Goal: Find specific fact: Find specific fact

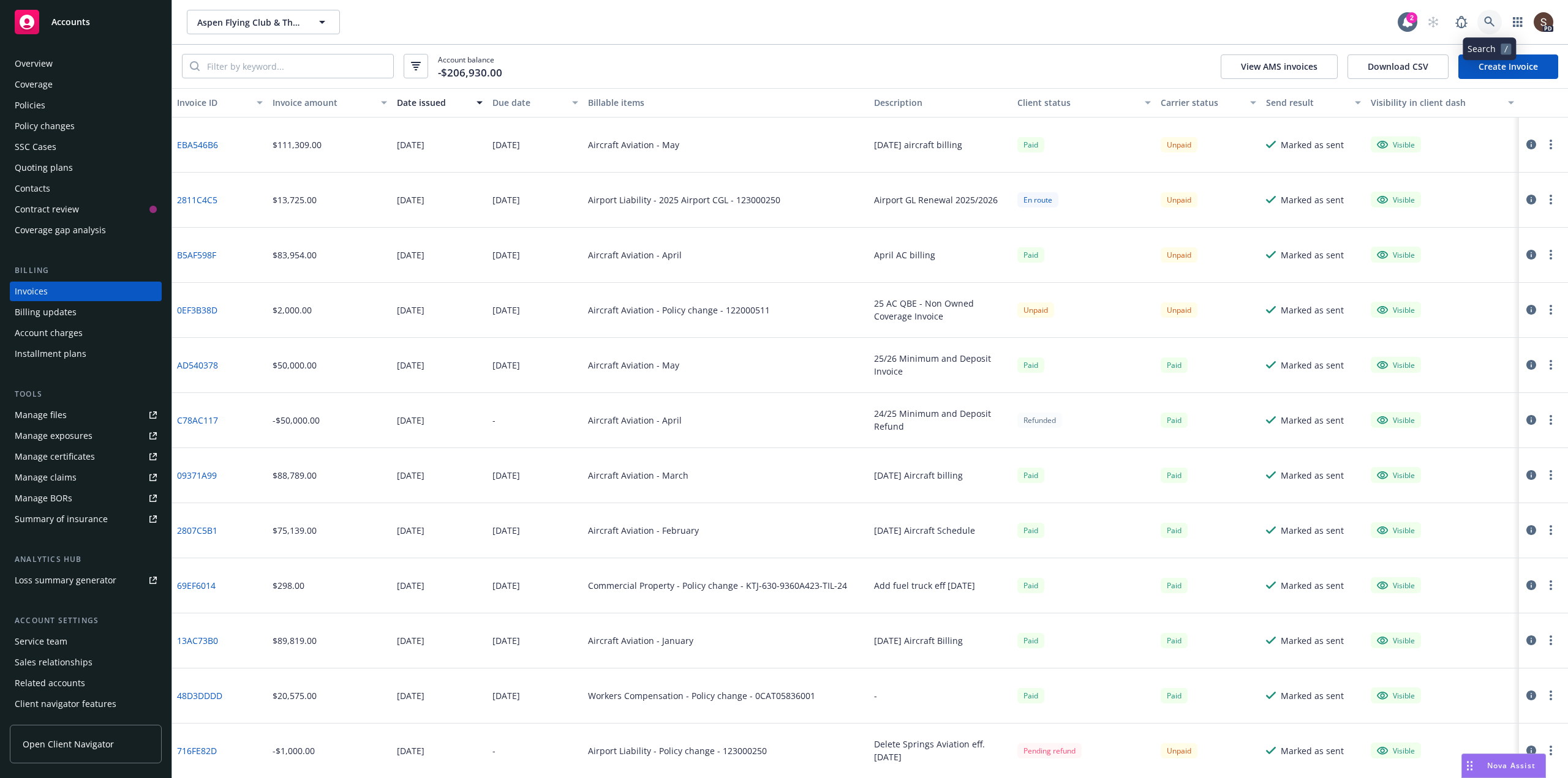
click at [1499, 23] on link at bounding box center [1489, 21] width 24 height 24
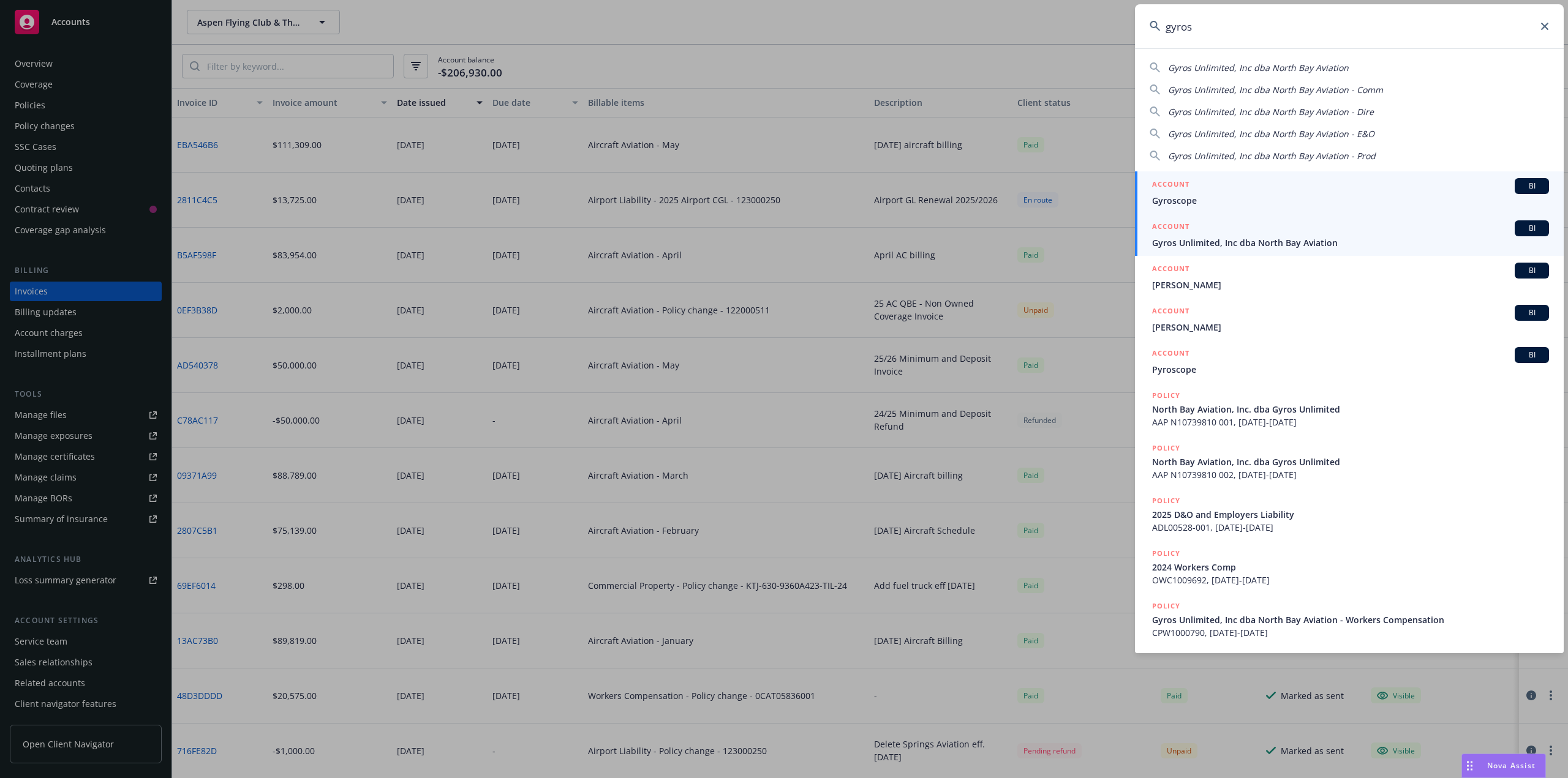
type input "gyros"
click at [1203, 238] on span "Gyros Unlimited, Inc dba North Bay Aviation" at bounding box center [1350, 242] width 397 height 13
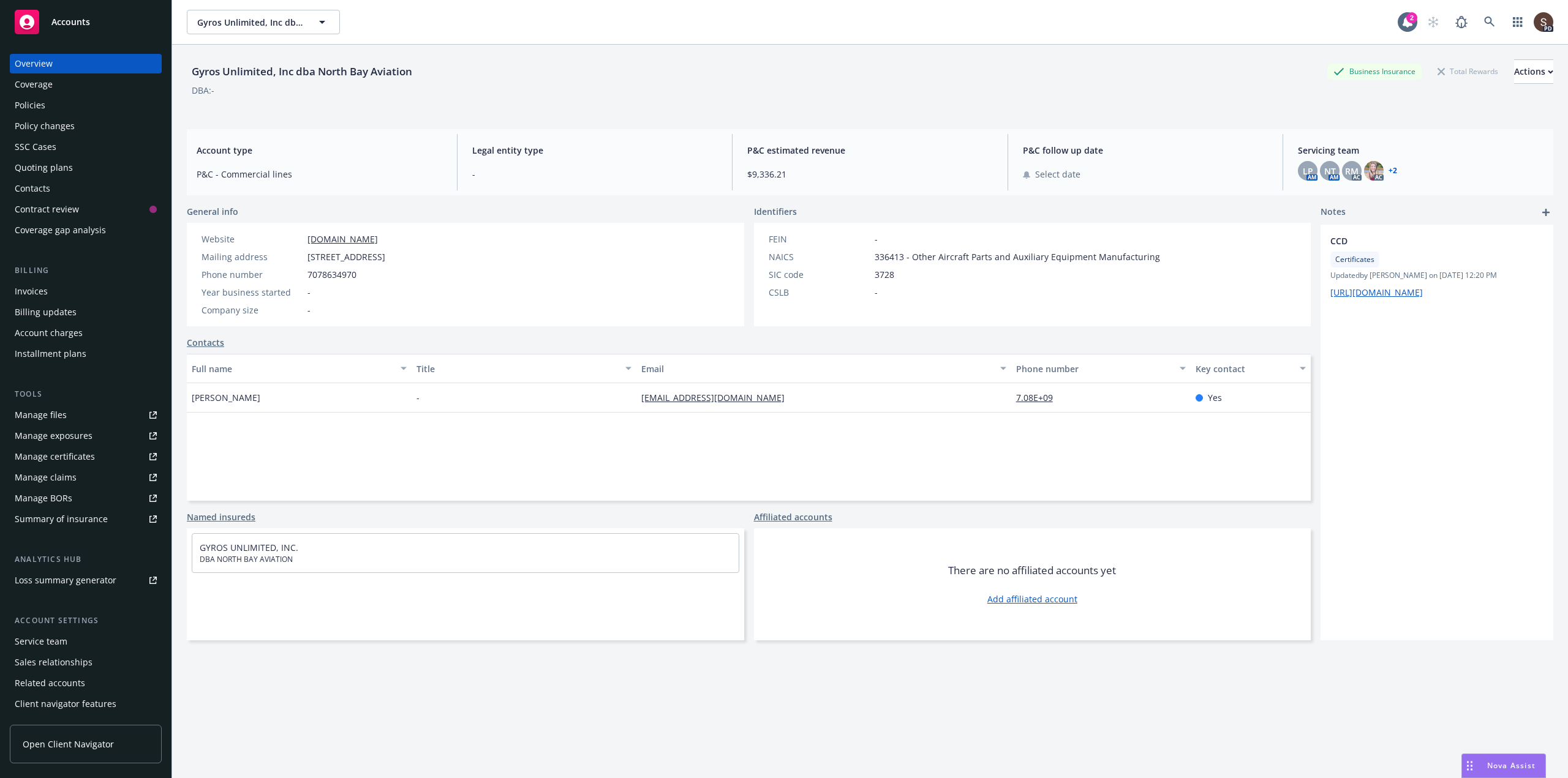
click at [25, 103] on div "Policies" at bounding box center [30, 105] width 30 height 20
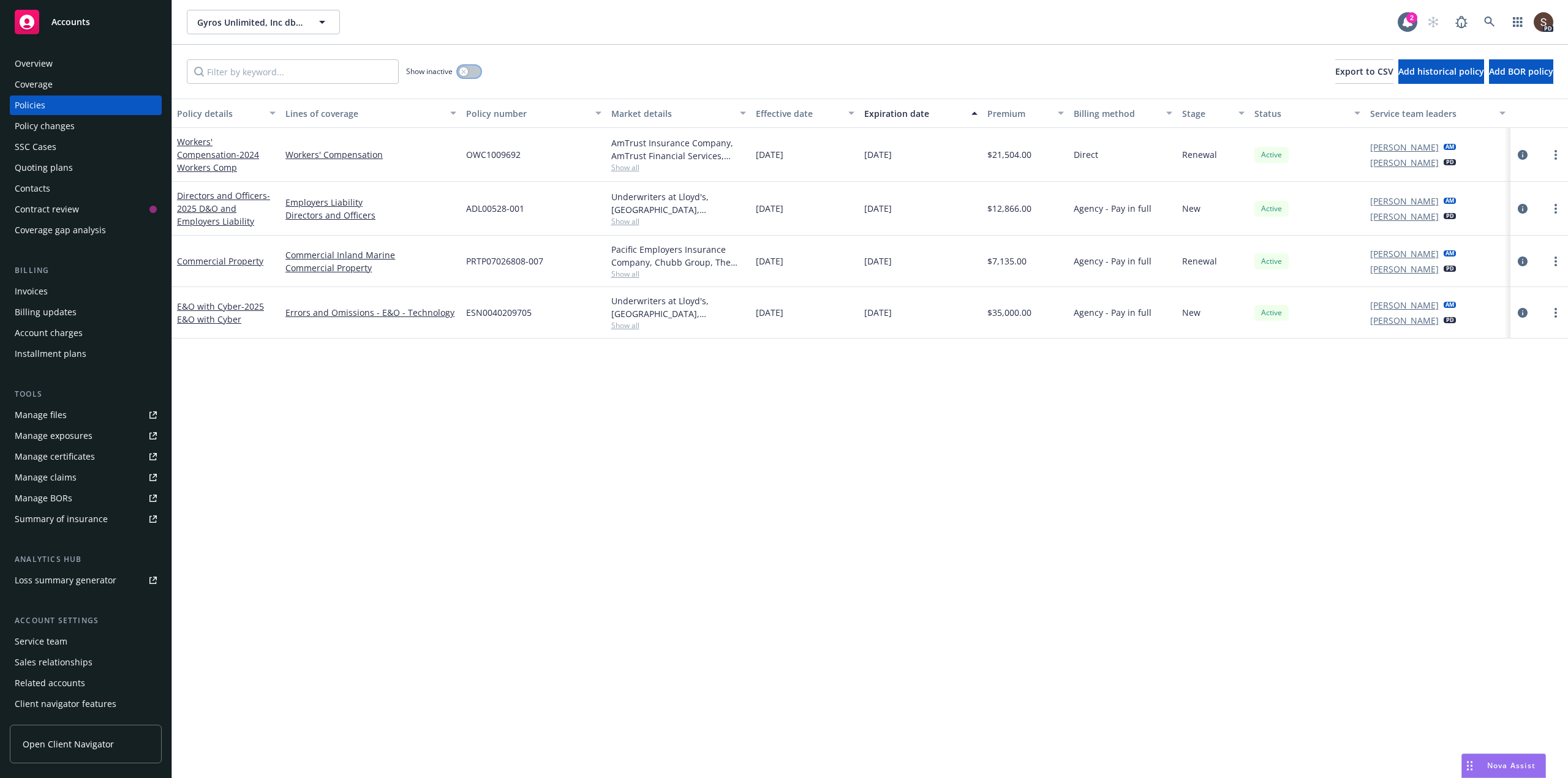
click at [474, 69] on button "button" at bounding box center [468, 72] width 23 height 13
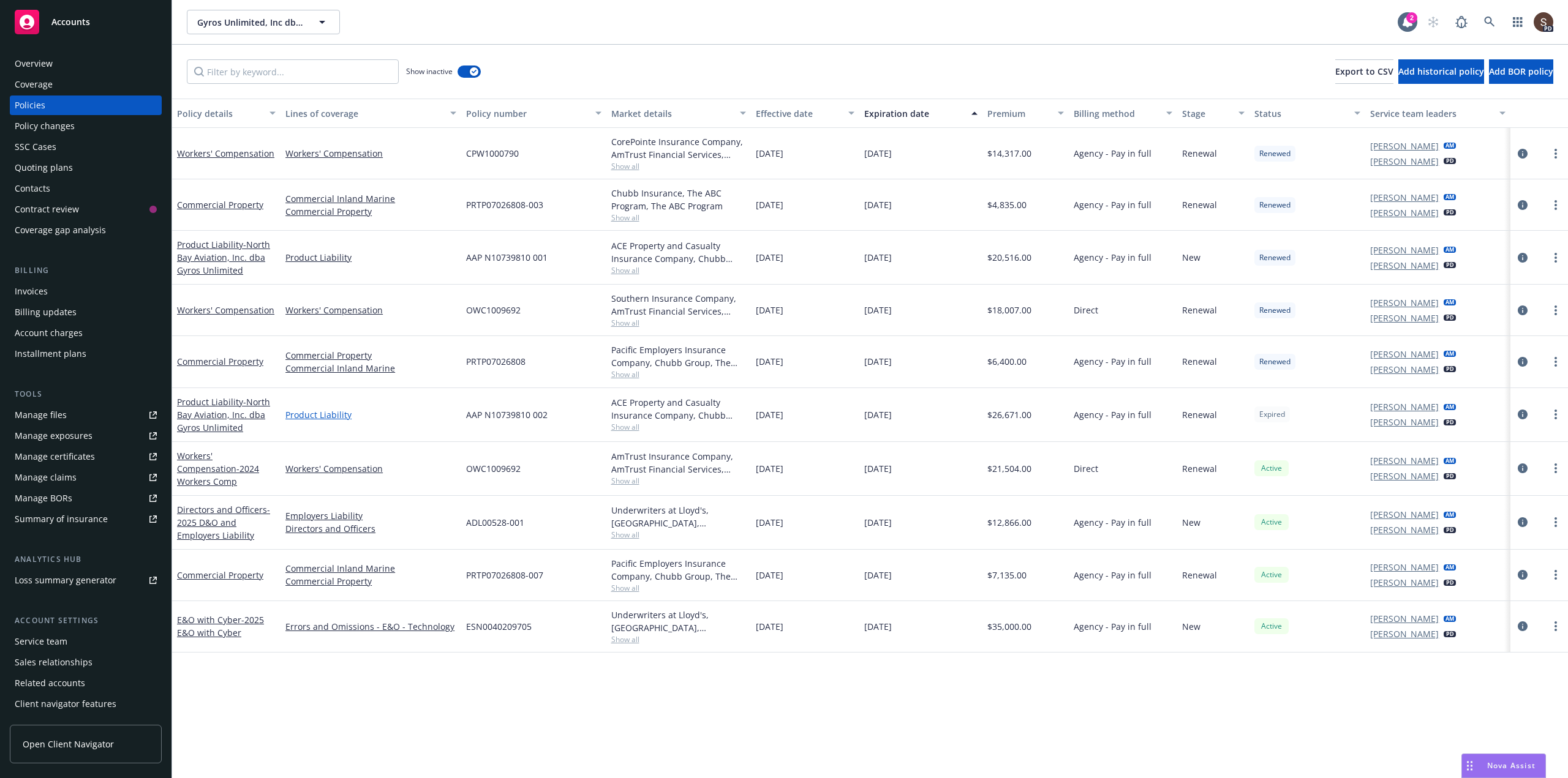
click at [308, 411] on link "Product Liability" at bounding box center [370, 414] width 171 height 13
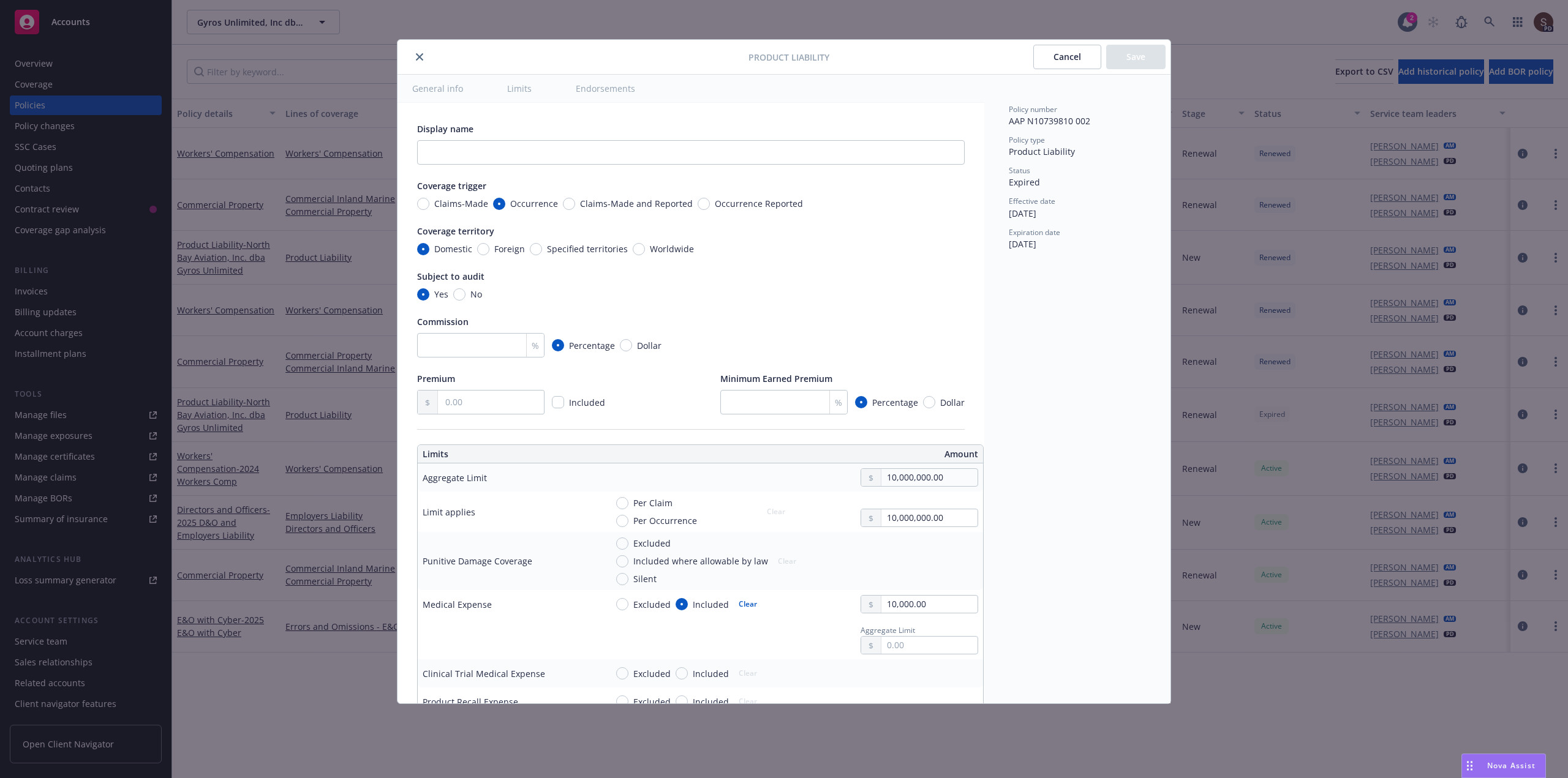
type textarea "x"
click at [412, 55] on button "close" at bounding box center [420, 57] width 15 height 15
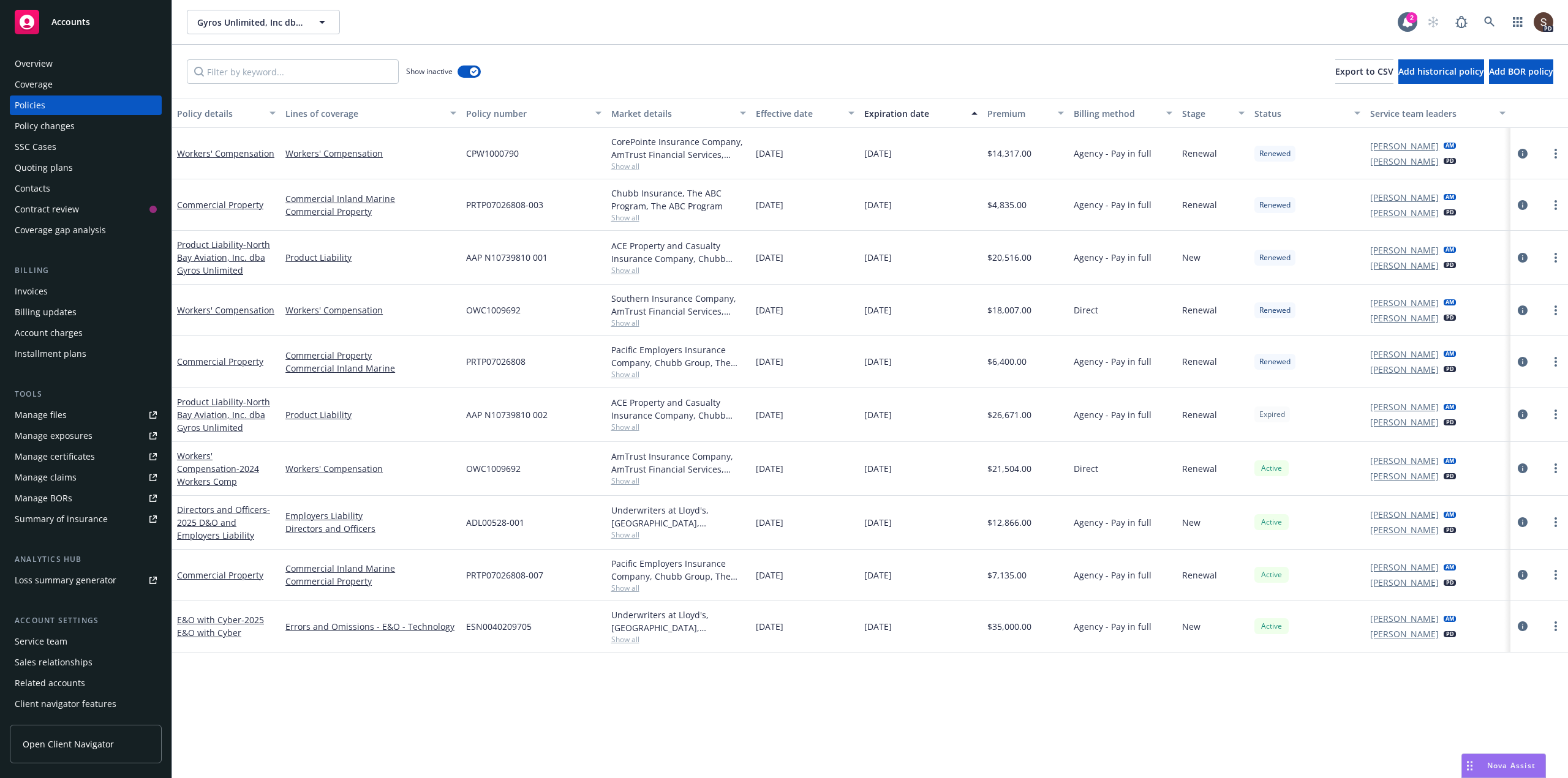
click at [205, 411] on span "- North Bay Aviation, Inc. dba Gyros Unlimited" at bounding box center [223, 414] width 93 height 38
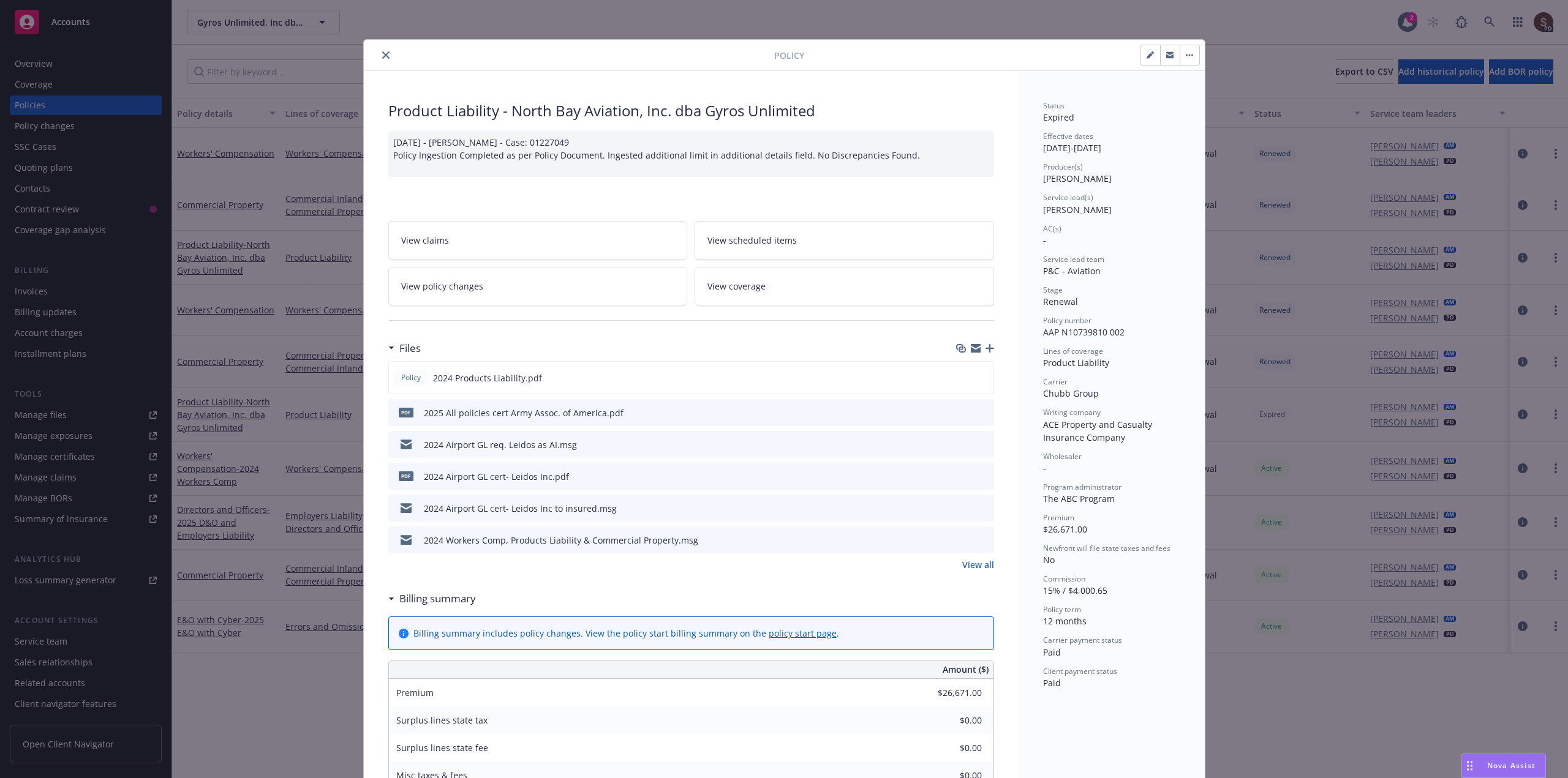
click at [972, 564] on link "View all" at bounding box center [978, 564] width 32 height 13
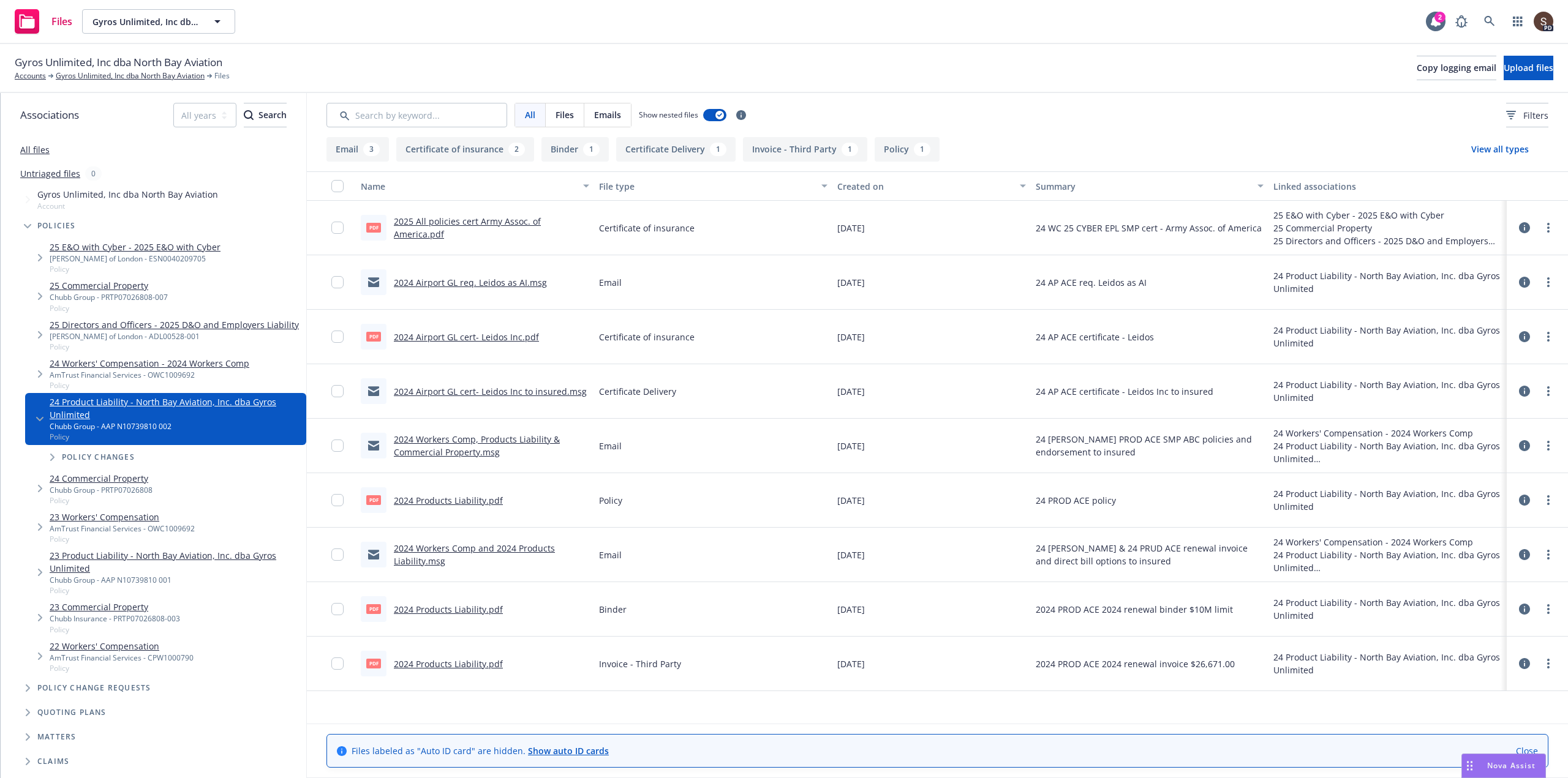
click at [27, 151] on link "All files" at bounding box center [35, 150] width 30 height 12
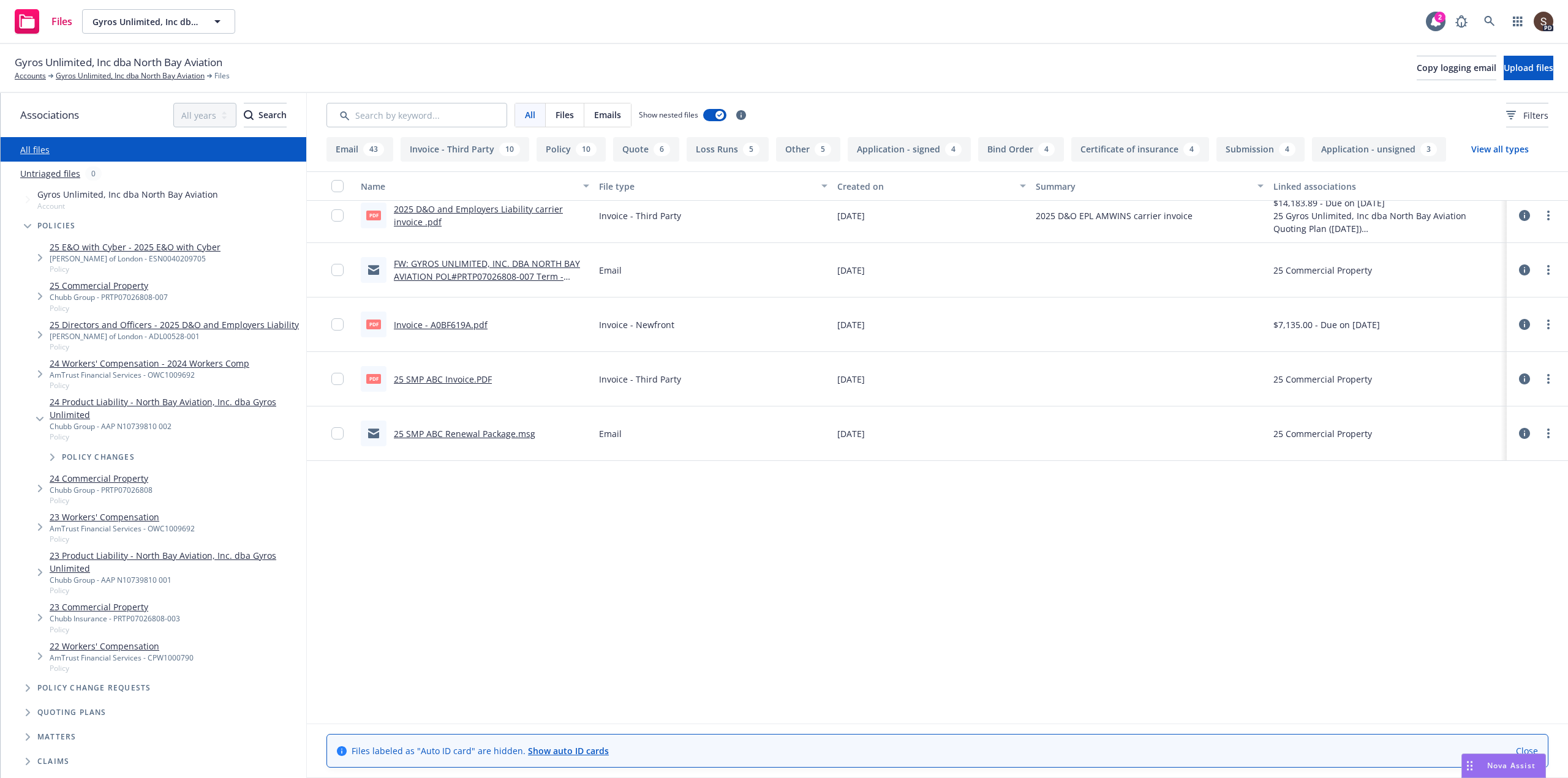
scroll to position [612, 0]
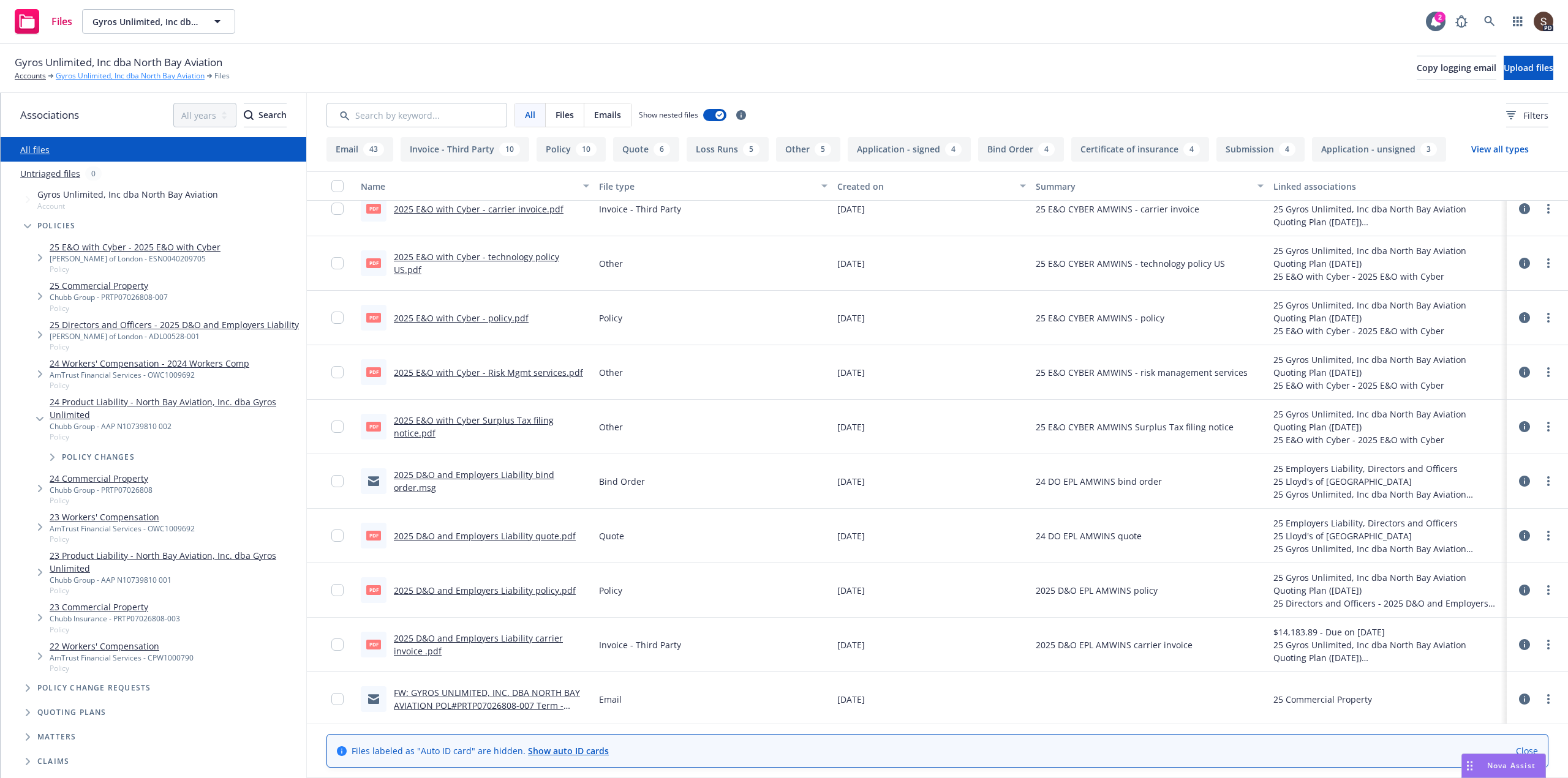
click at [134, 76] on link "Gyros Unlimited, Inc dba North Bay Aviation" at bounding box center [129, 75] width 149 height 11
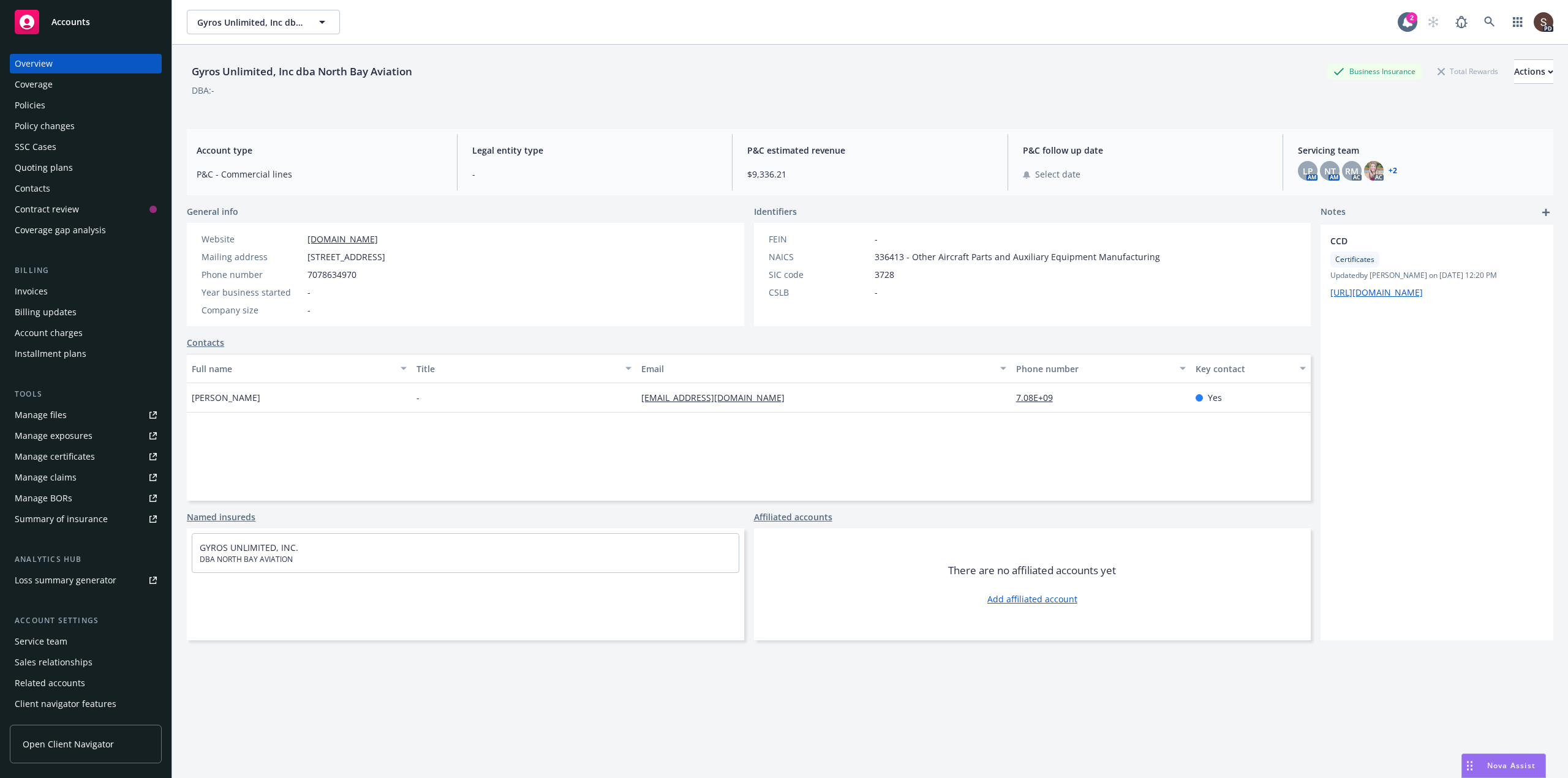
click at [23, 99] on div "Policies" at bounding box center [30, 105] width 30 height 20
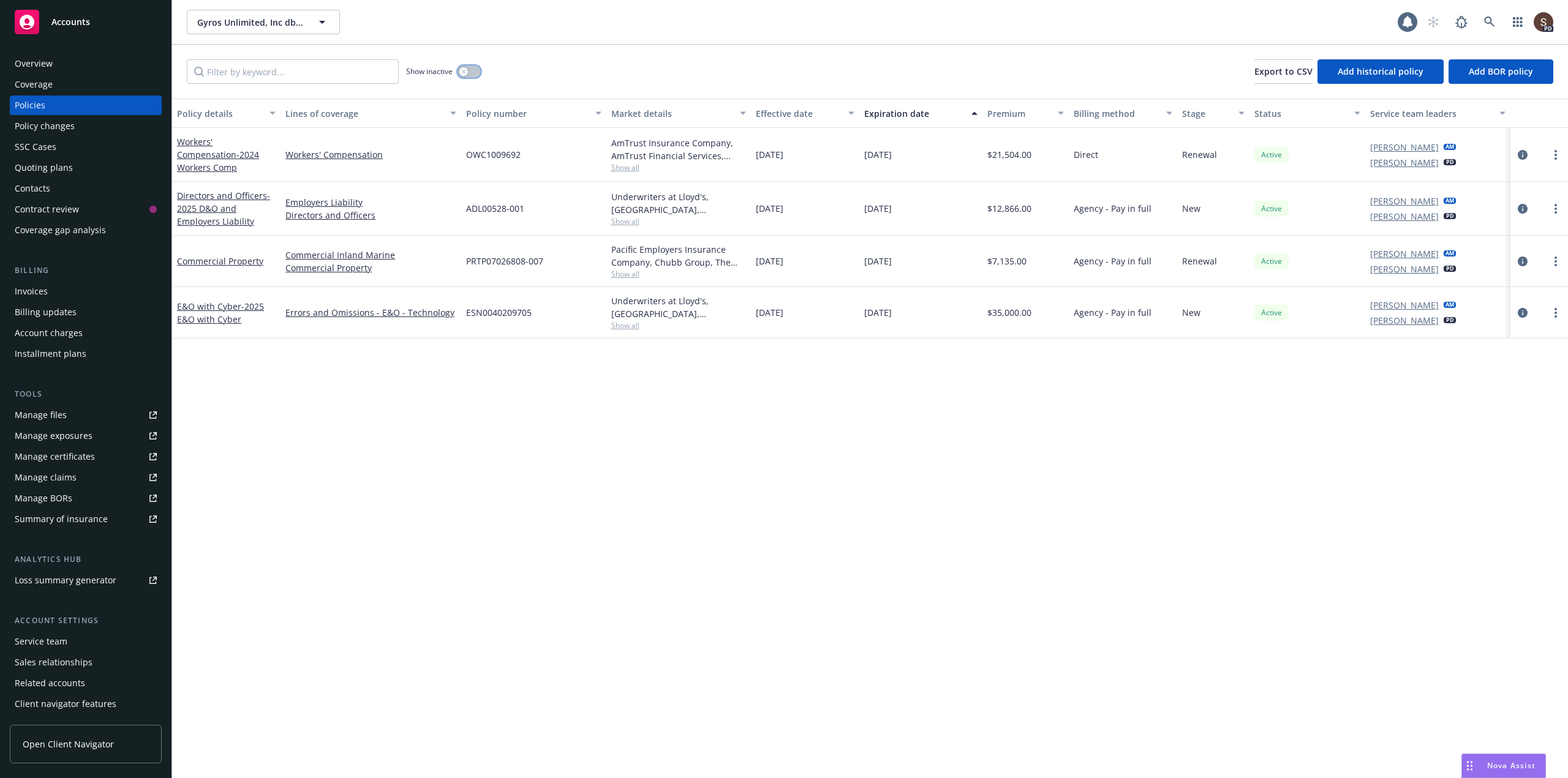
click at [474, 72] on button "button" at bounding box center [468, 72] width 23 height 13
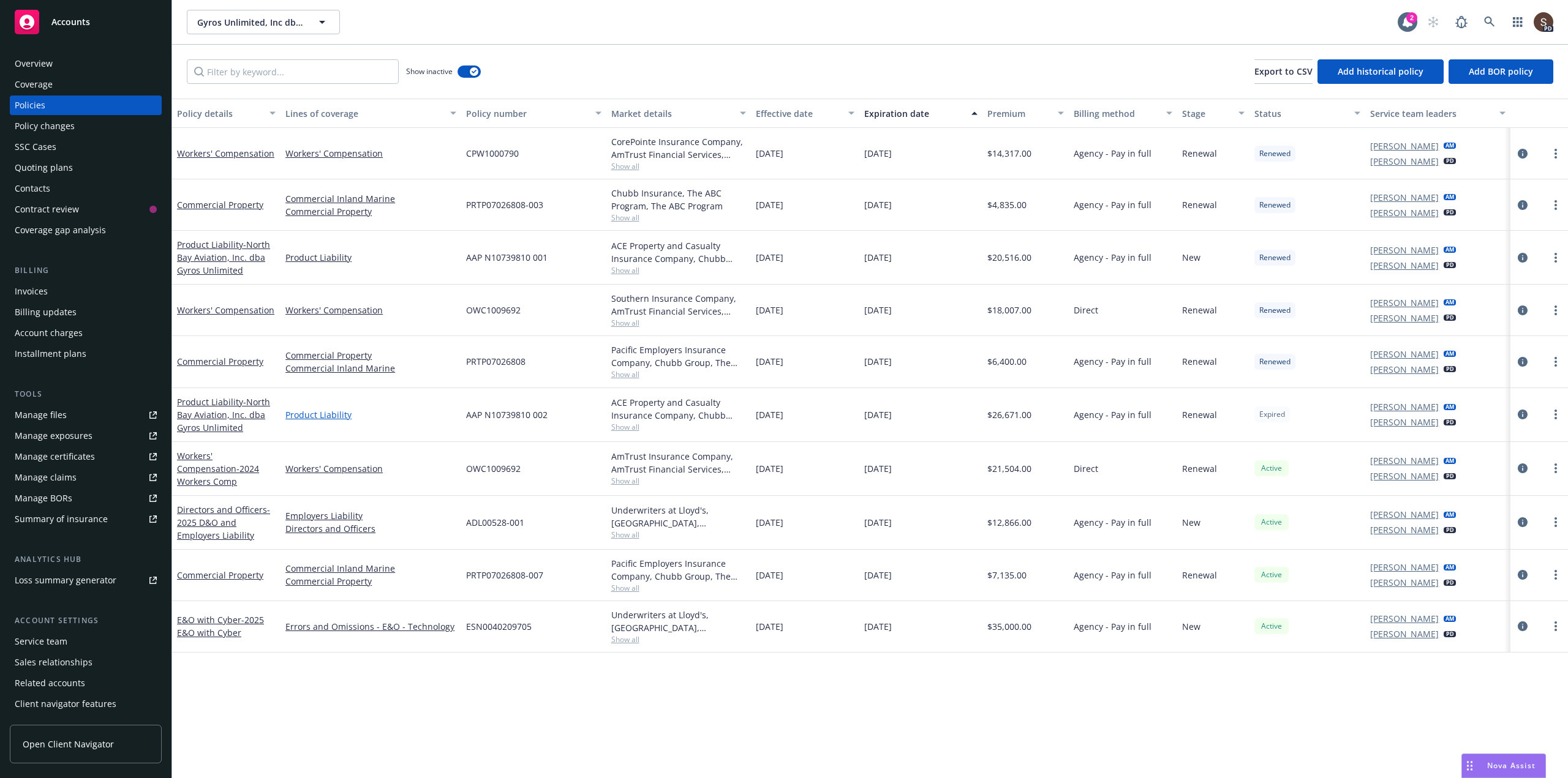
click at [330, 417] on link "Product Liability" at bounding box center [370, 414] width 171 height 13
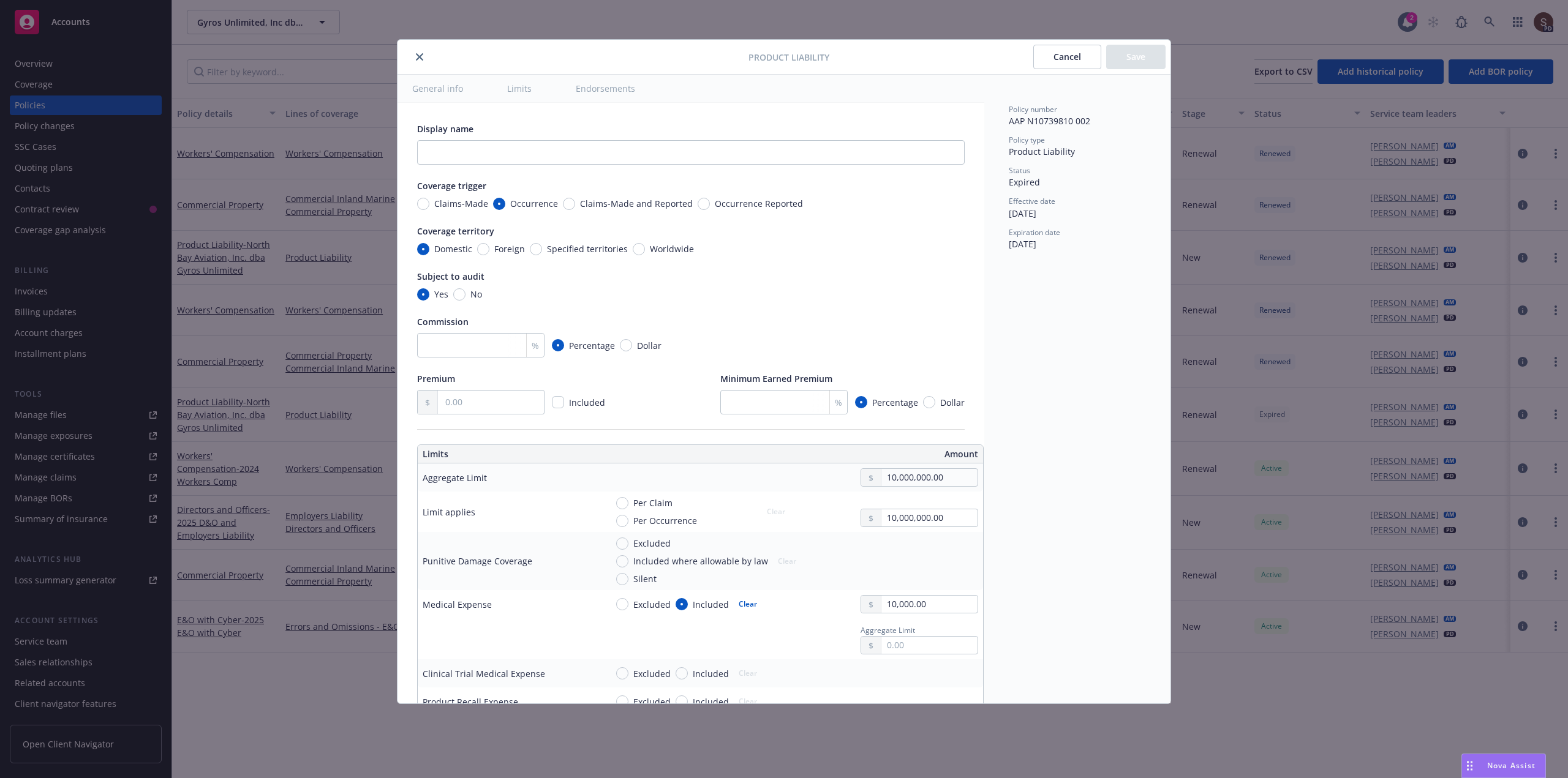
type textarea "x"
click at [423, 61] on button "close" at bounding box center [420, 57] width 15 height 15
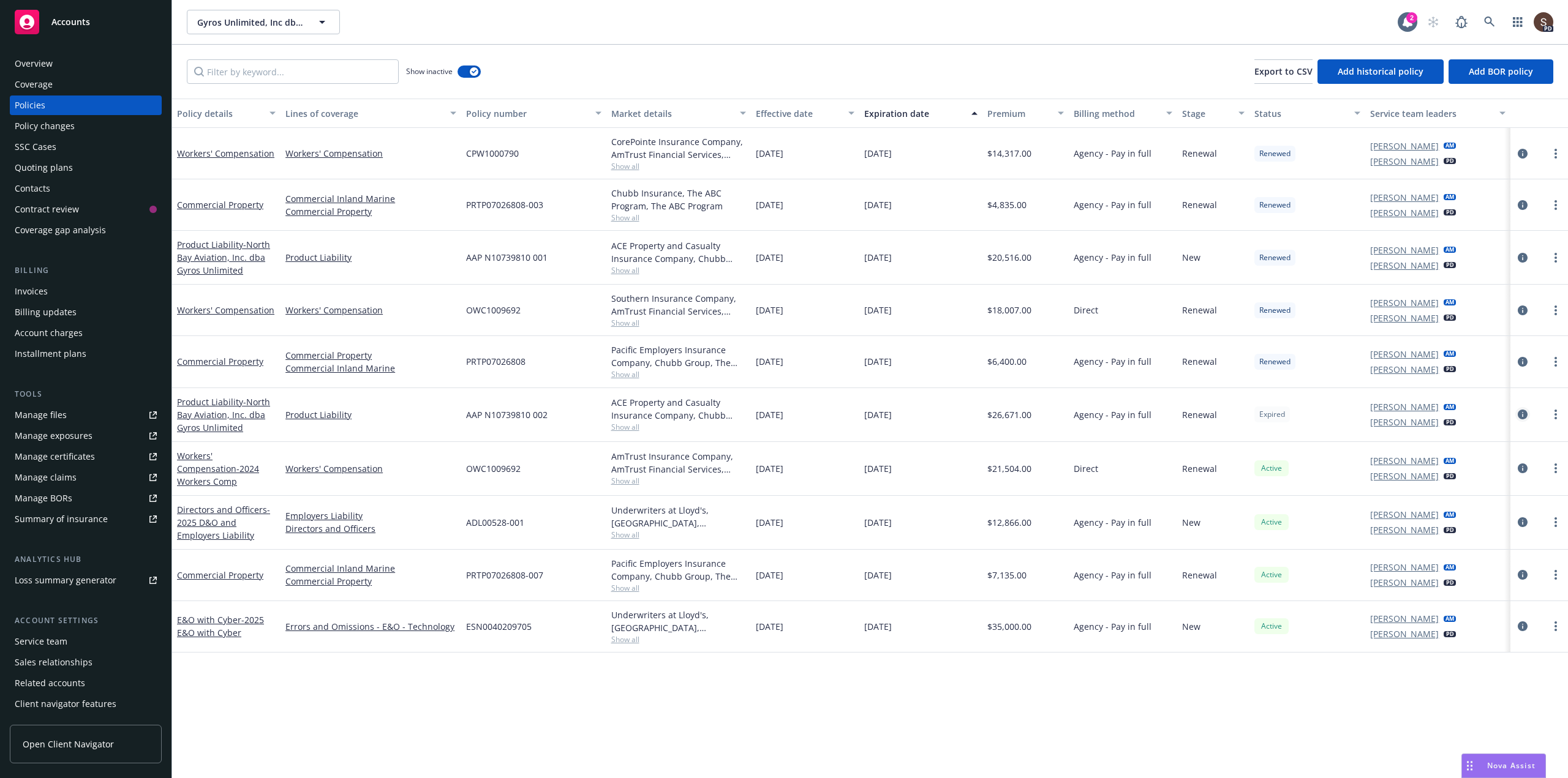
click at [1524, 410] on icon "circleInformation" at bounding box center [1522, 414] width 10 height 10
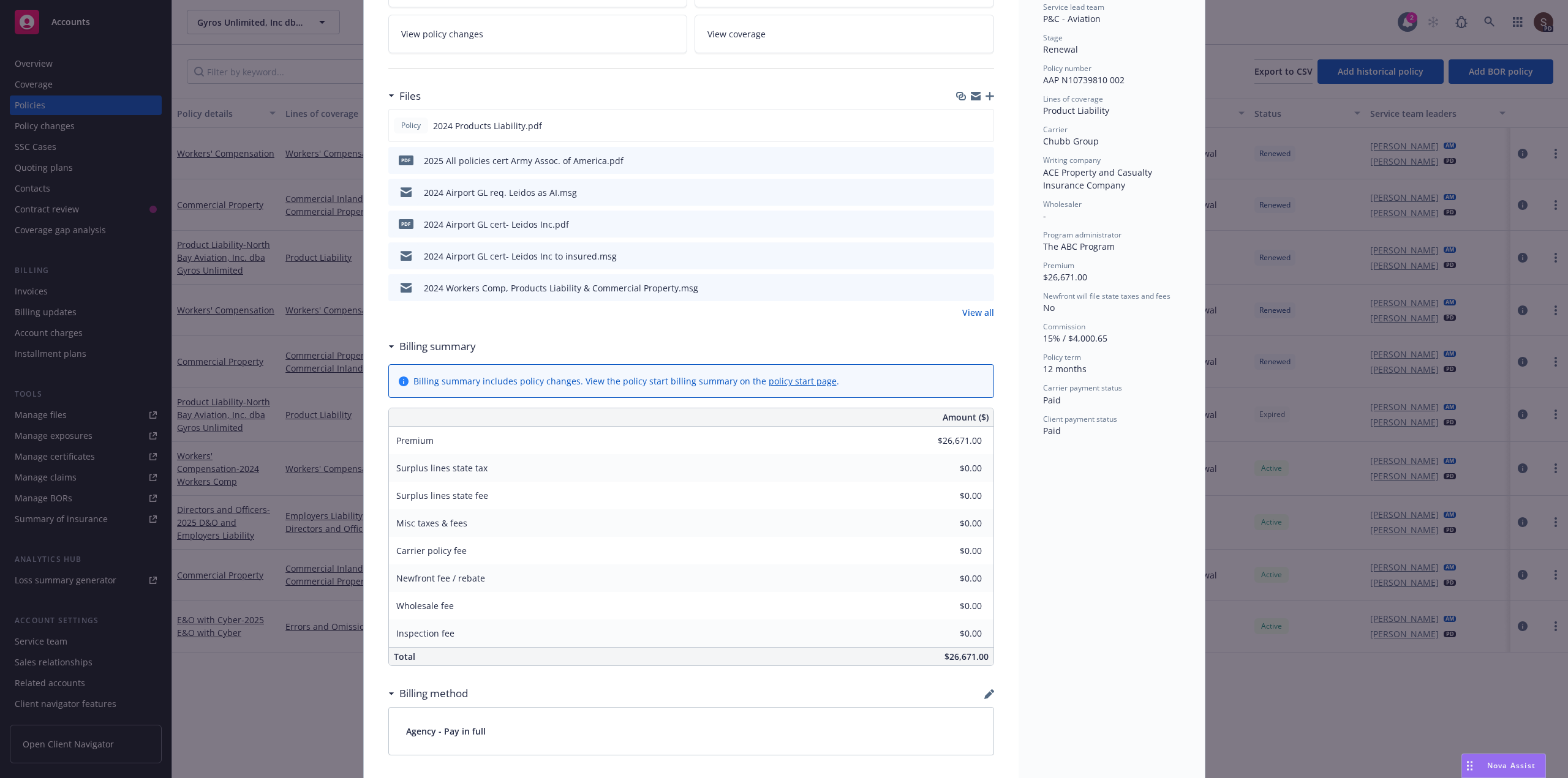
scroll to position [61, 0]
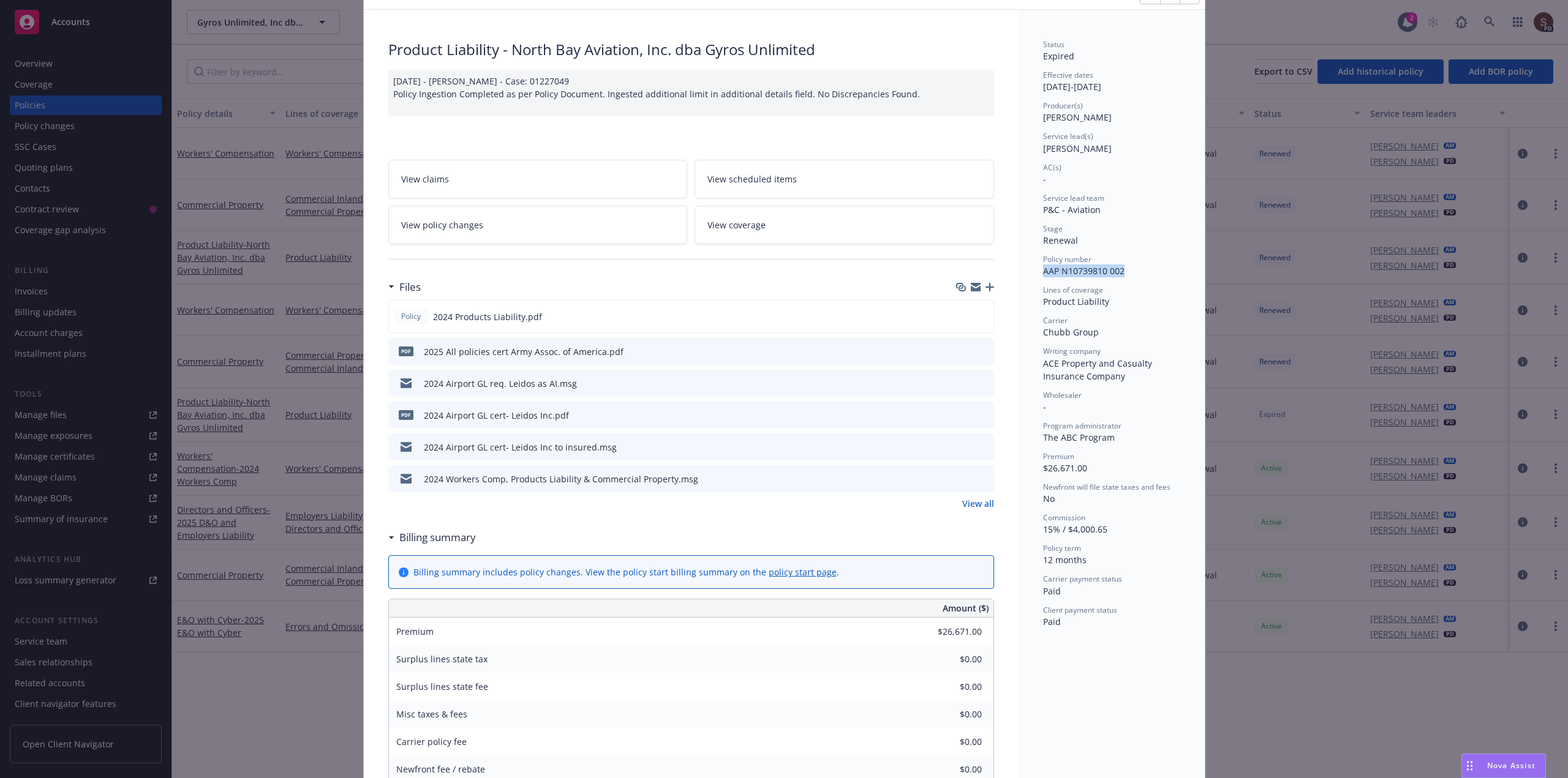
drag, startPoint x: 1038, startPoint y: 273, endPoint x: 1139, endPoint y: 273, distance: 101.0
click at [1139, 273] on div "Policy number AAP N10739810 002" at bounding box center [1111, 265] width 137 height 23
copy span "AAP N10739810 002"
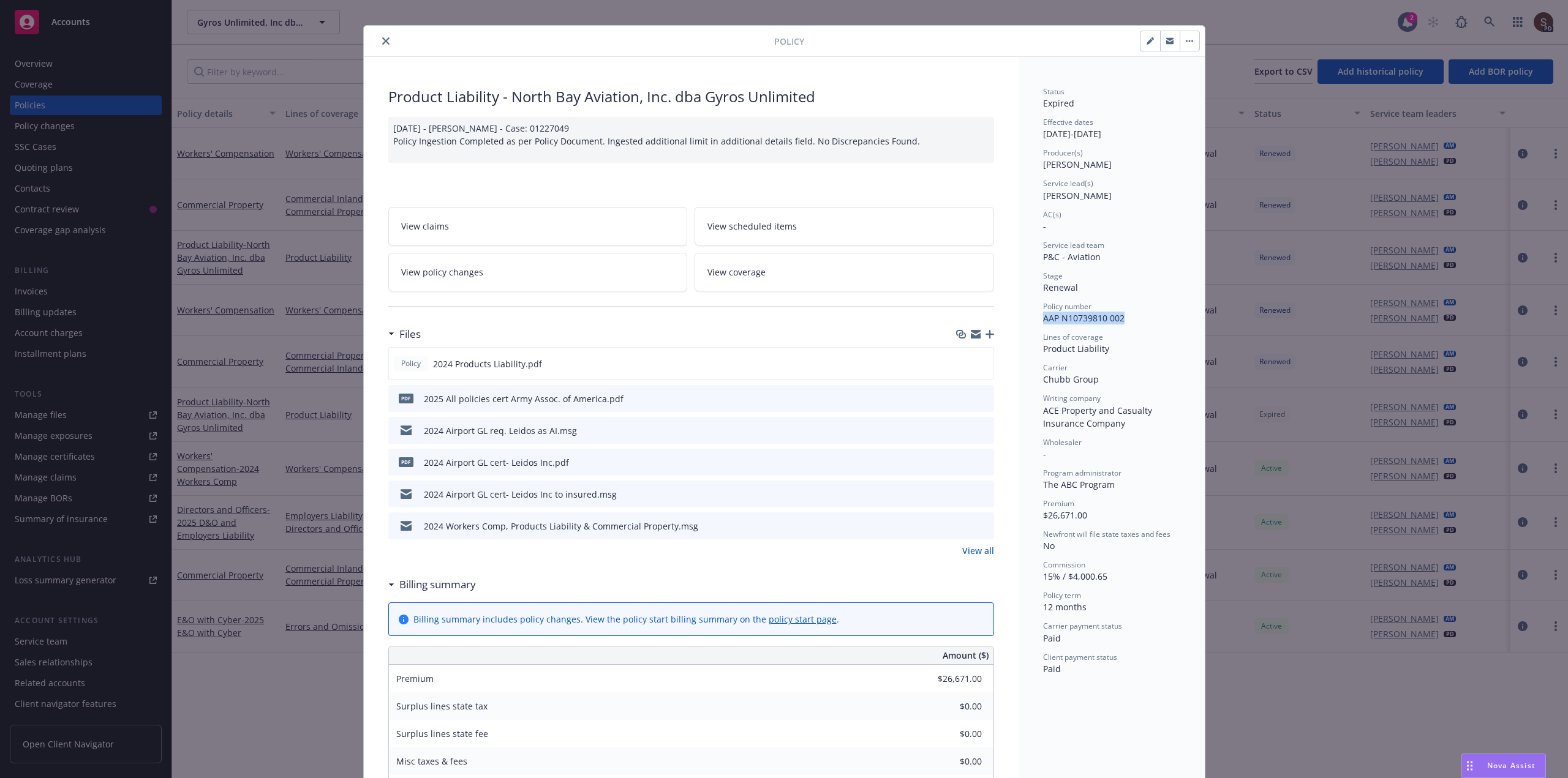
scroll to position [0, 0]
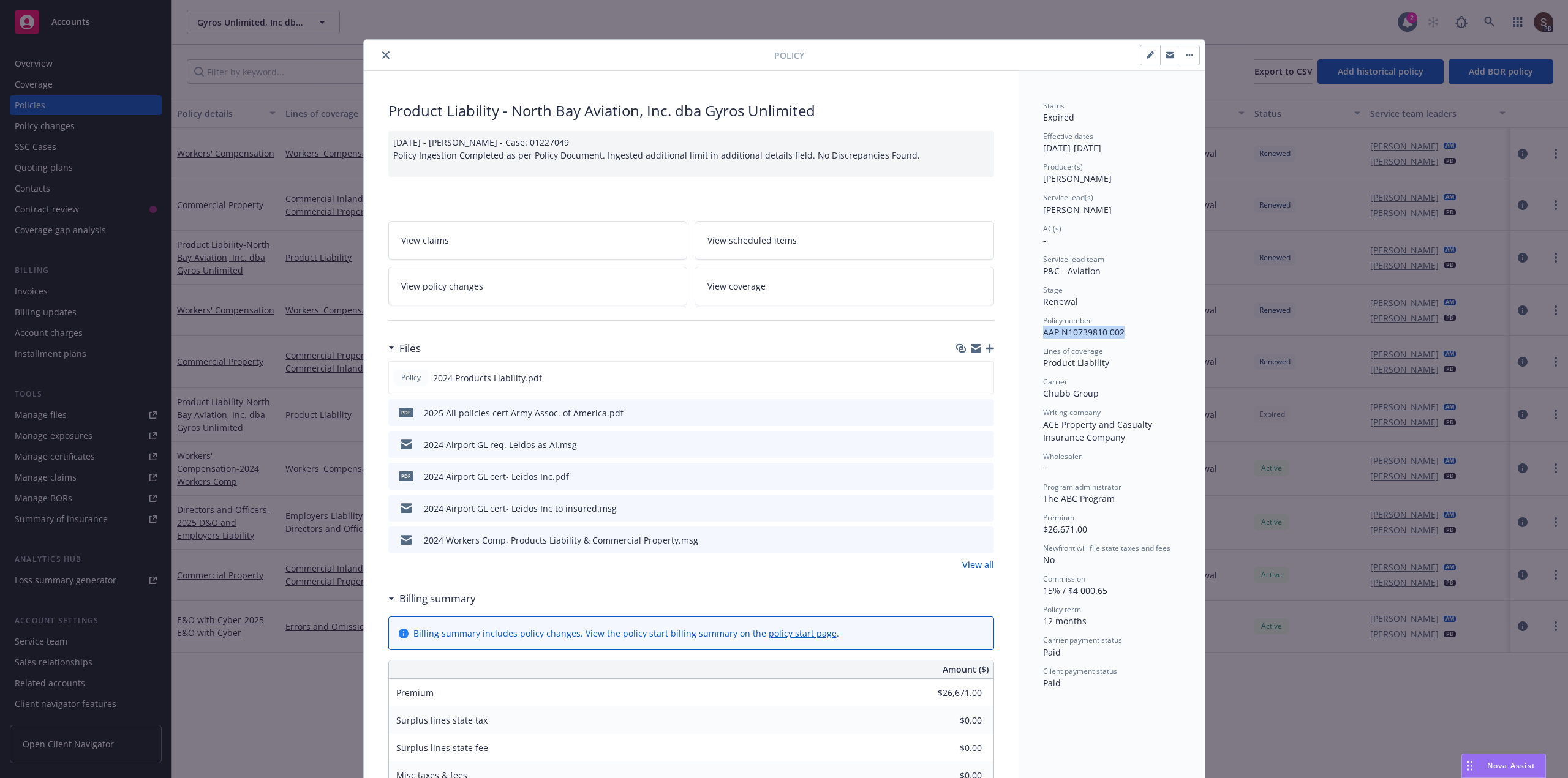
click at [972, 565] on link "View all" at bounding box center [978, 564] width 32 height 13
